Goal: Task Accomplishment & Management: Complete application form

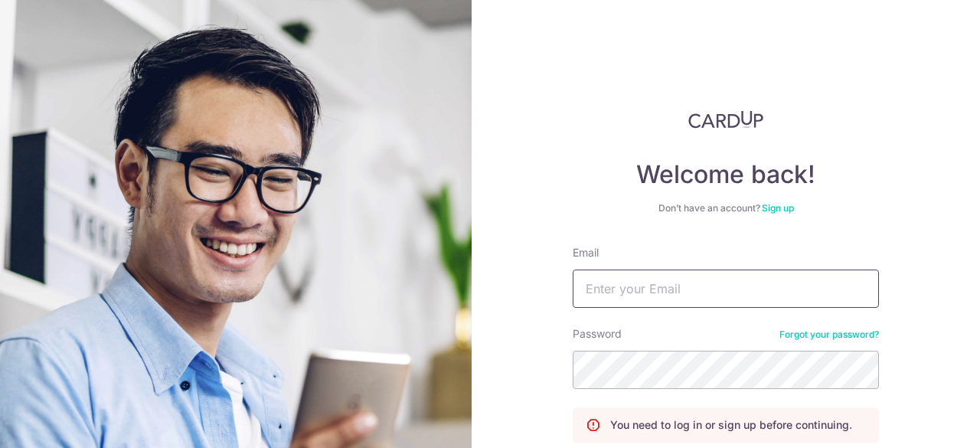
click at [656, 307] on input "Email" at bounding box center [726, 288] width 306 height 38
type input "lijie.goh.grace@gmail.com"
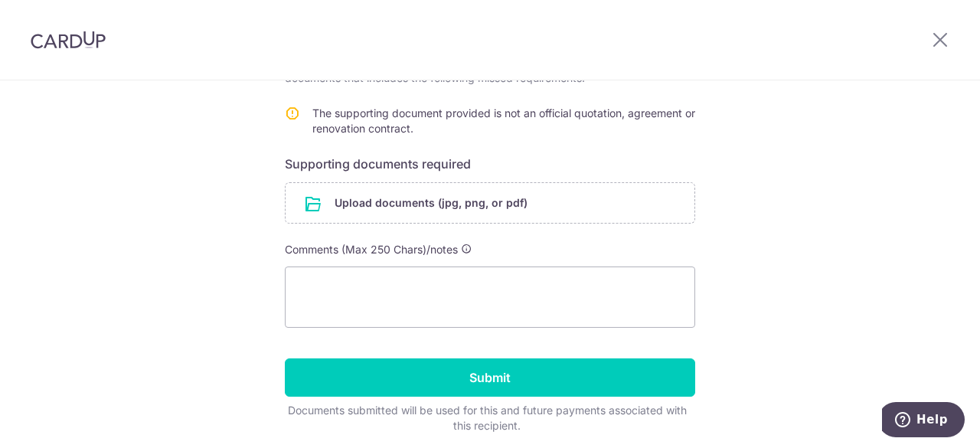
scroll to position [306, 0]
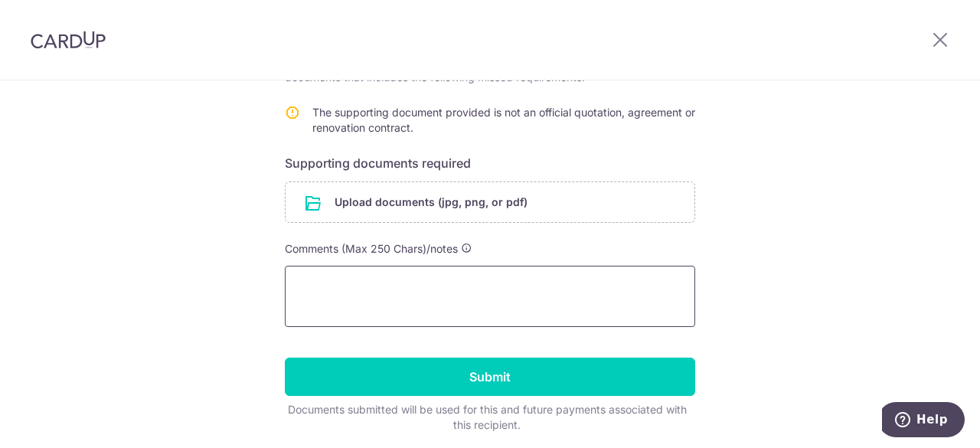
click at [533, 294] on textarea at bounding box center [490, 296] width 410 height 61
click at [482, 197] on input "file" at bounding box center [489, 202] width 409 height 40
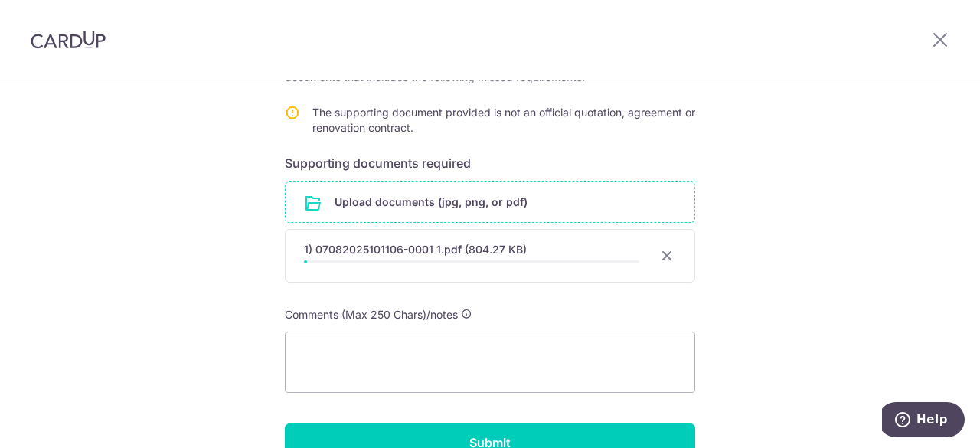
click at [500, 301] on form "Recipient details Recipient A Star Furnishing Pte Ltd Bank name DBS Bank Accoun…" at bounding box center [490, 186] width 410 height 623
click at [494, 353] on textarea at bounding box center [490, 361] width 410 height 61
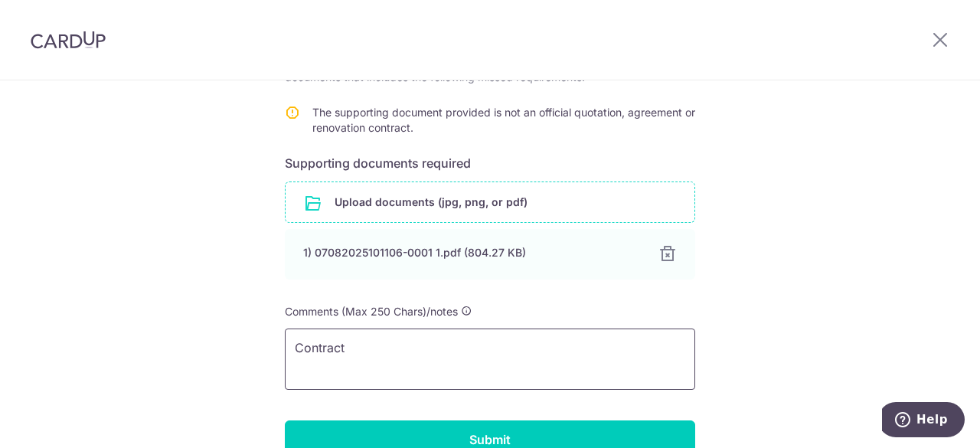
type textarea "Contract"
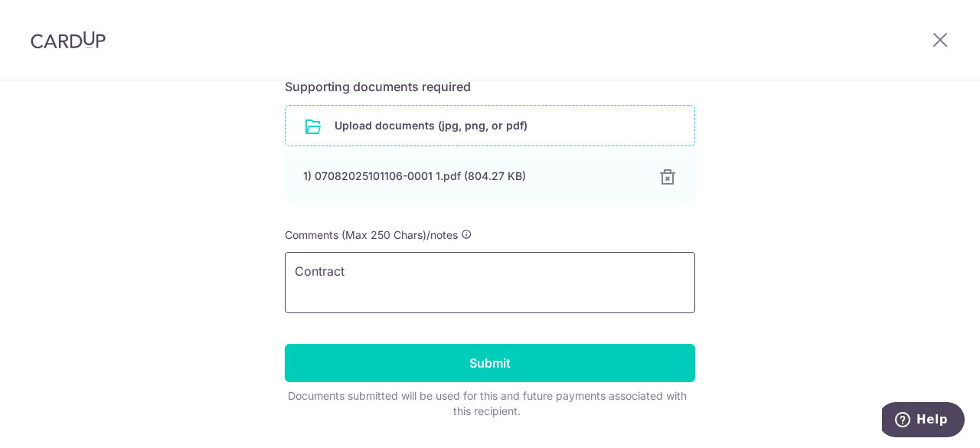
scroll to position [423, 0]
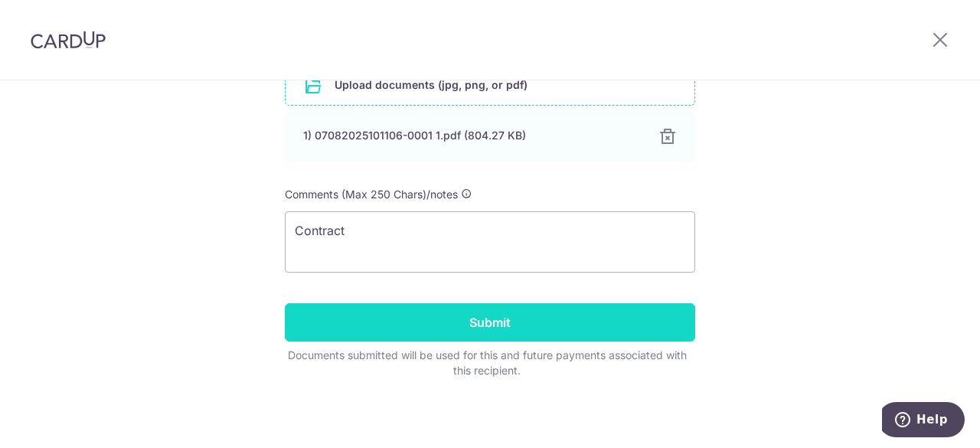
click at [469, 323] on input "Submit" at bounding box center [490, 322] width 410 height 38
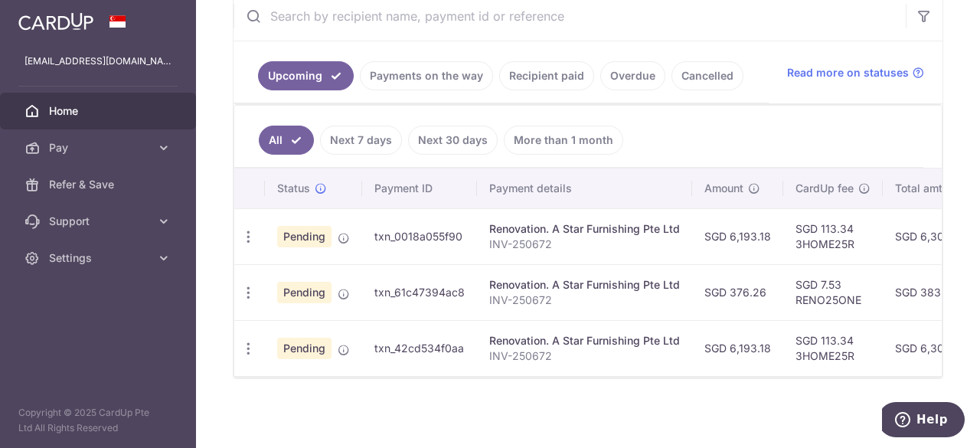
scroll to position [360, 0]
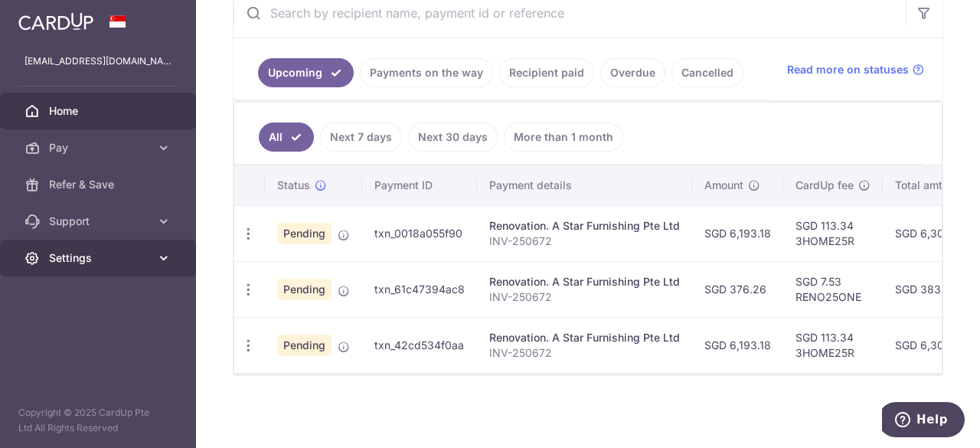
click at [99, 266] on link "Settings" at bounding box center [98, 258] width 196 height 37
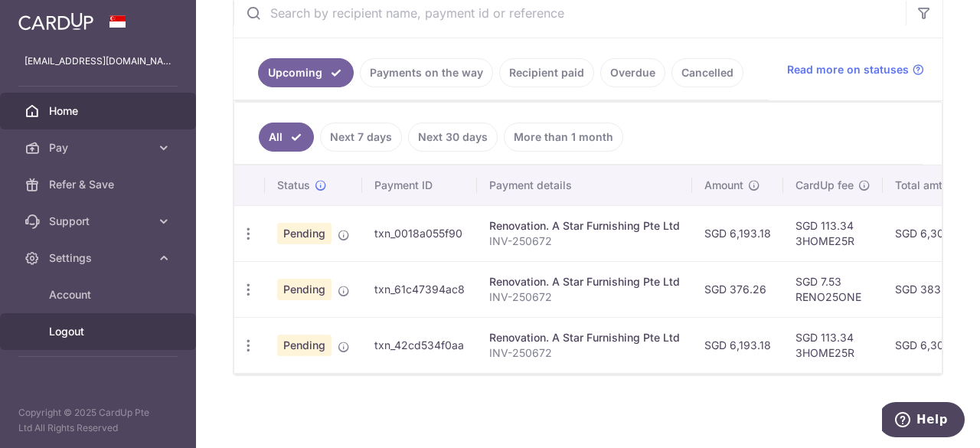
click at [69, 338] on span "Logout" at bounding box center [99, 331] width 101 height 15
